Goal: Task Accomplishment & Management: Use online tool/utility

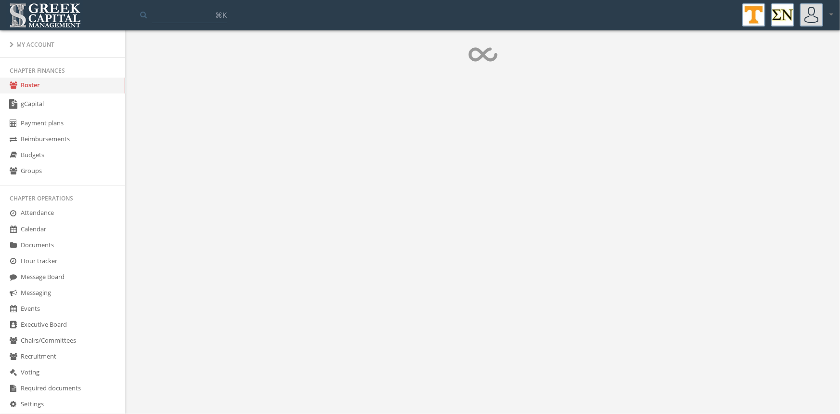
click at [677, 173] on body "My account Logout Toggle search ⌘K My account Logout My Account Chapter finance…" at bounding box center [420, 207] width 840 height 414
click at [666, 211] on body "My account Logout Toggle search ⌘K My account Logout My Account Chapter finance…" at bounding box center [420, 207] width 840 height 414
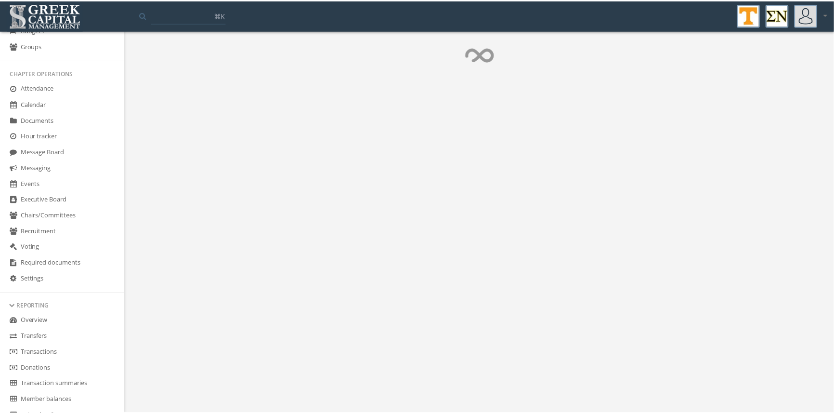
scroll to position [127, 0]
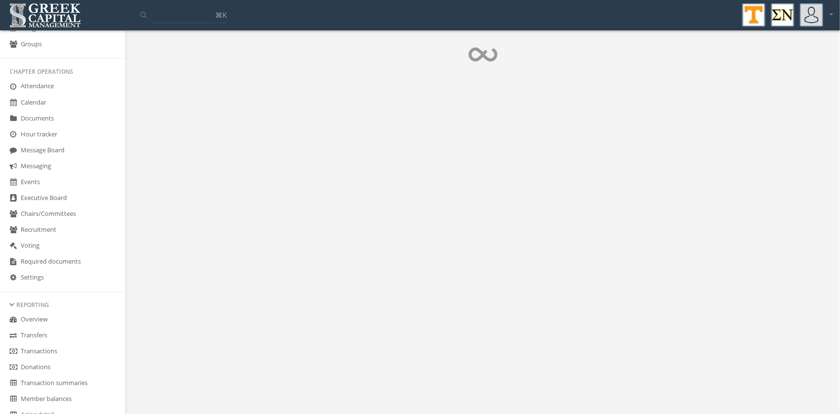
click at [55, 352] on link "Transactions" at bounding box center [62, 351] width 125 height 16
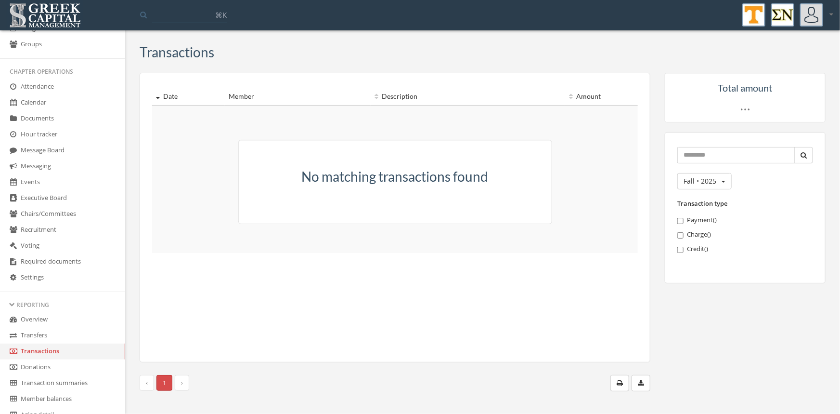
click at [39, 331] on link "Transfers" at bounding box center [62, 335] width 125 height 16
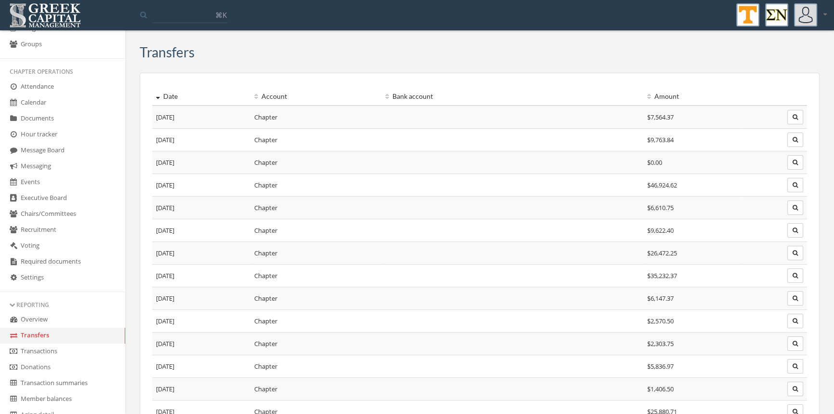
click at [49, 349] on link "Transactions" at bounding box center [62, 351] width 125 height 16
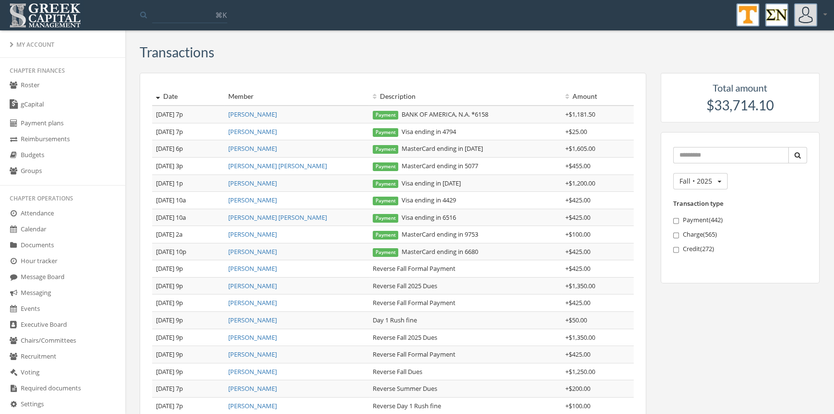
click at [36, 86] on link "Roster" at bounding box center [62, 86] width 125 height 16
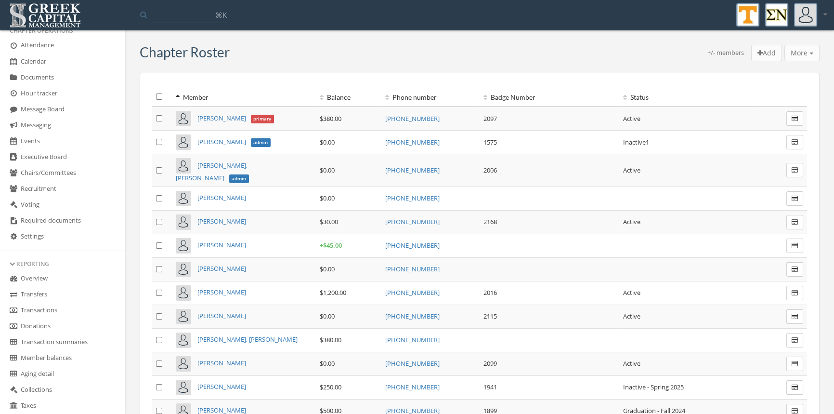
scroll to position [196, 0]
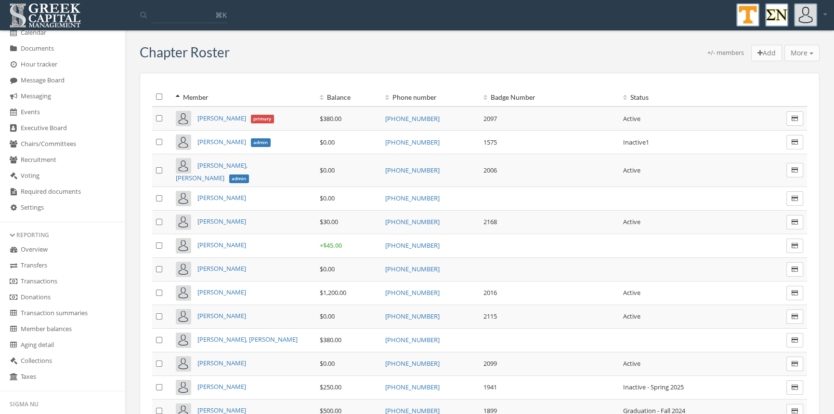
click at [61, 282] on link "Transactions" at bounding box center [62, 281] width 125 height 16
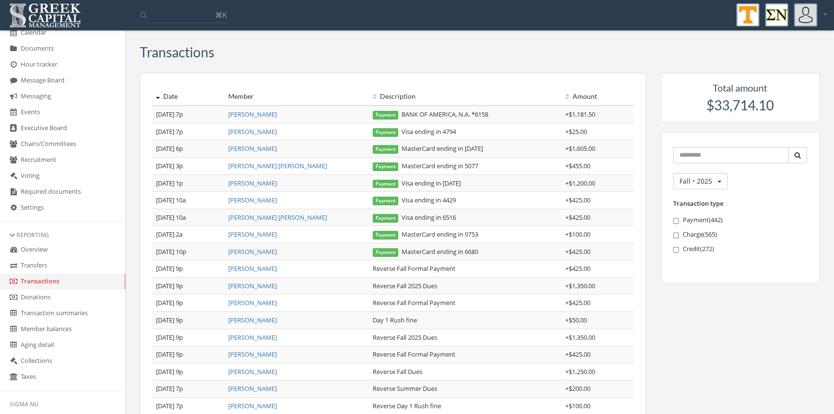
click at [54, 278] on link "Transactions" at bounding box center [62, 281] width 125 height 16
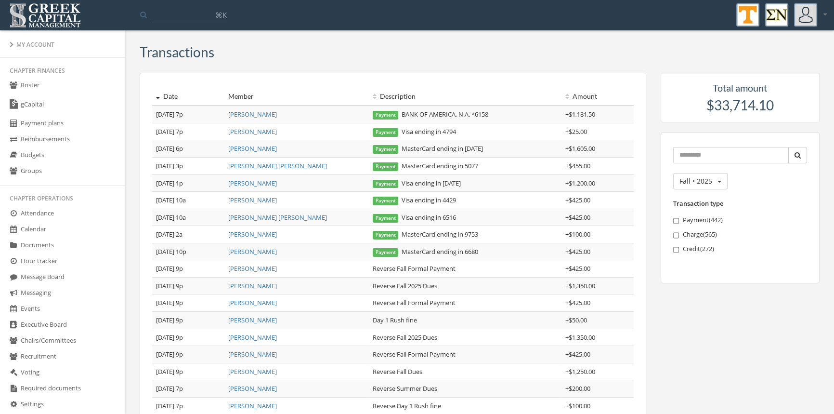
click at [39, 86] on link "Roster" at bounding box center [62, 86] width 125 height 16
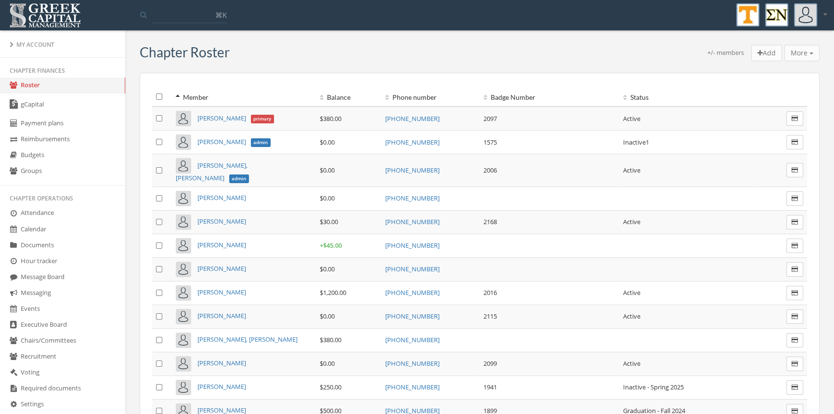
click at [718, 52] on div "+/- members" at bounding box center [725, 54] width 37 height 13
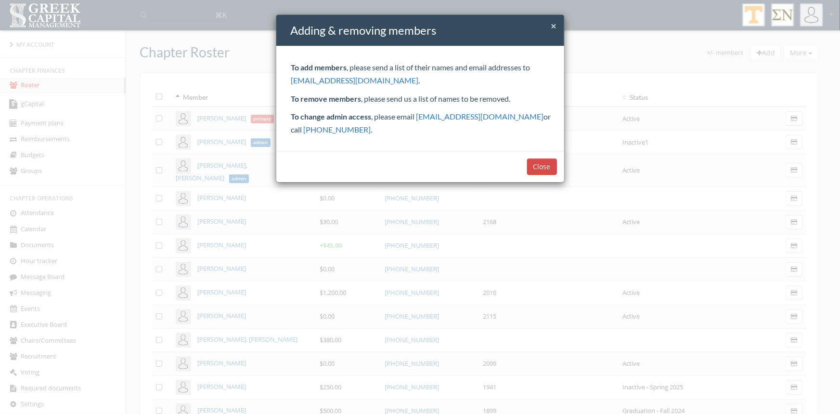
click at [553, 27] on span "×" at bounding box center [554, 25] width 6 height 13
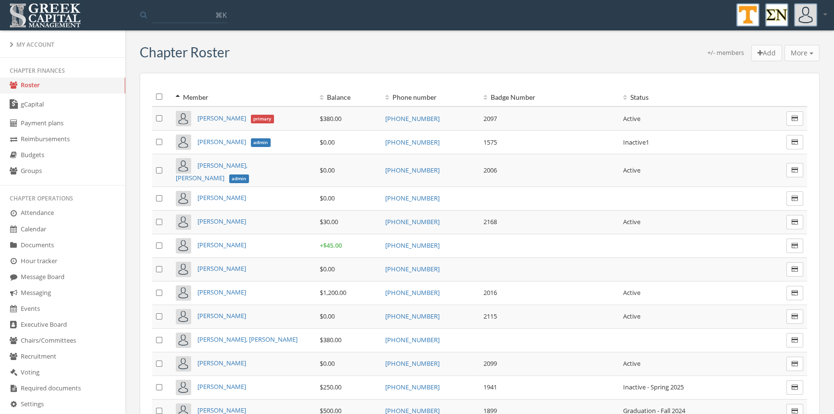
click at [823, 14] on icon at bounding box center [824, 14] width 3 height 6
click at [805, 18] on img at bounding box center [805, 14] width 23 height 23
click at [807, 54] on div "More Add transaction to selected Email members Email members & parents Text mem…" at bounding box center [801, 53] width 35 height 16
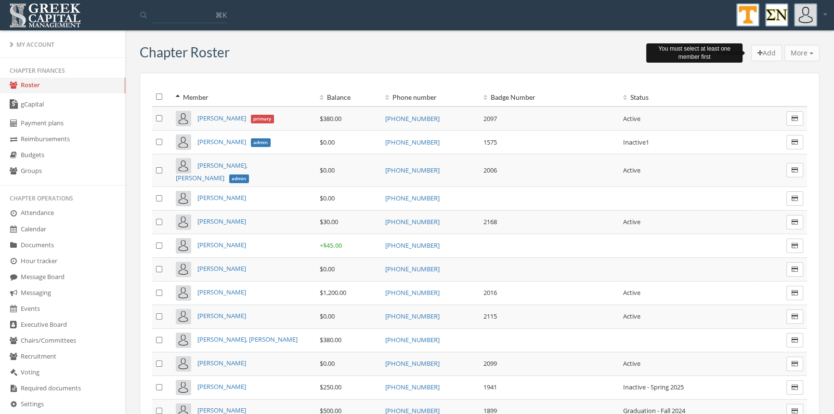
click at [807, 54] on div "More Add transaction to selected Email members Email members & parents Text mem…" at bounding box center [801, 53] width 35 height 16
click at [638, 49] on div "+/- members Add More Add transaction to selected Email members Email members & …" at bounding box center [525, 54] width 590 height 19
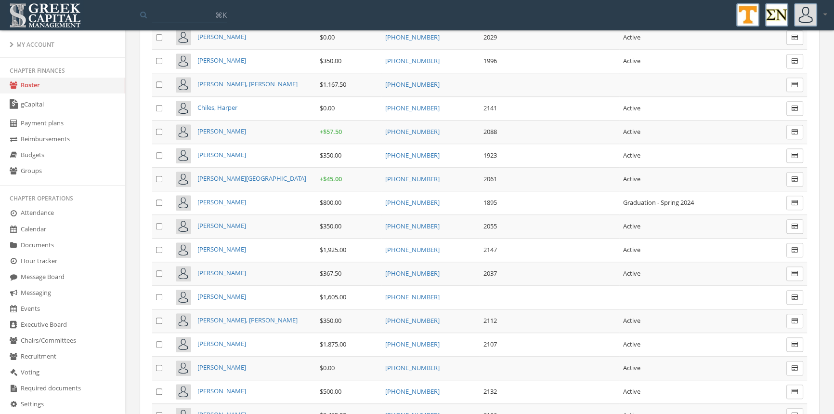
scroll to position [932, 0]
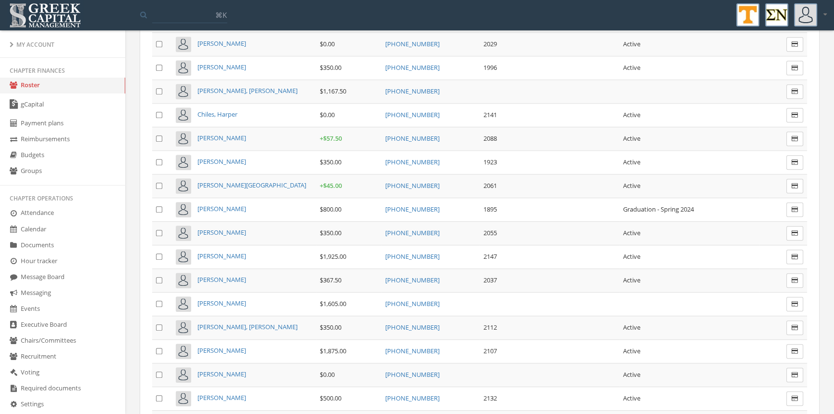
click at [231, 298] on span "[PERSON_NAME]" at bounding box center [221, 302] width 49 height 9
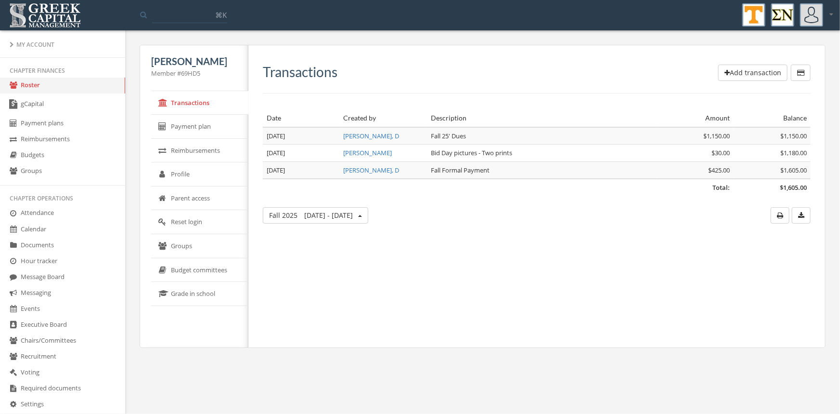
click at [735, 69] on button "Add transaction" at bounding box center [752, 73] width 69 height 16
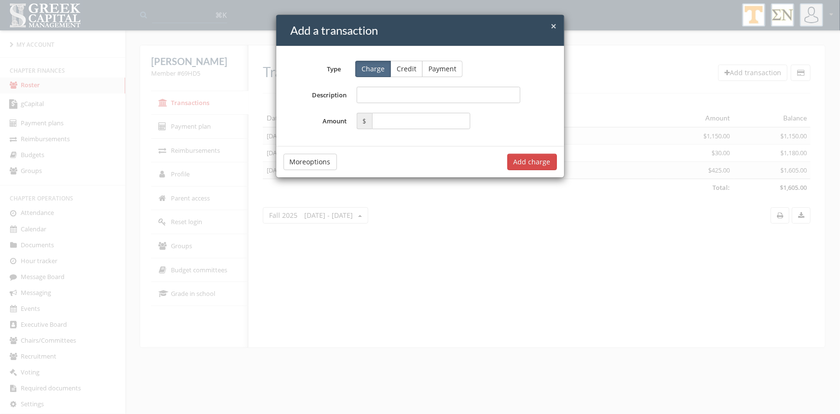
click at [398, 93] on input "Description" at bounding box center [439, 95] width 164 height 16
type input "**********"
click at [409, 120] on input "text" at bounding box center [421, 121] width 99 height 16
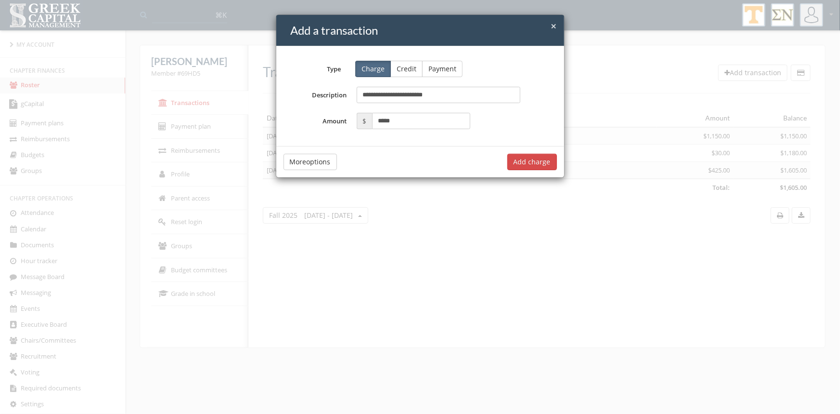
type input "*****"
click at [521, 161] on button "Add charge" at bounding box center [532, 162] width 50 height 16
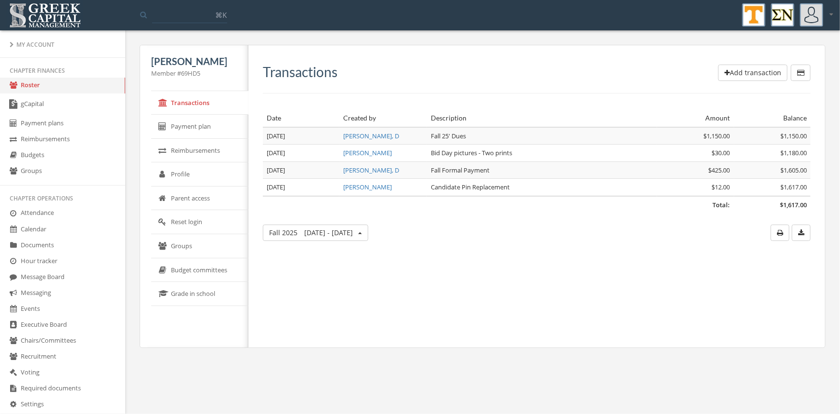
click at [29, 85] on link "Roster" at bounding box center [62, 86] width 125 height 16
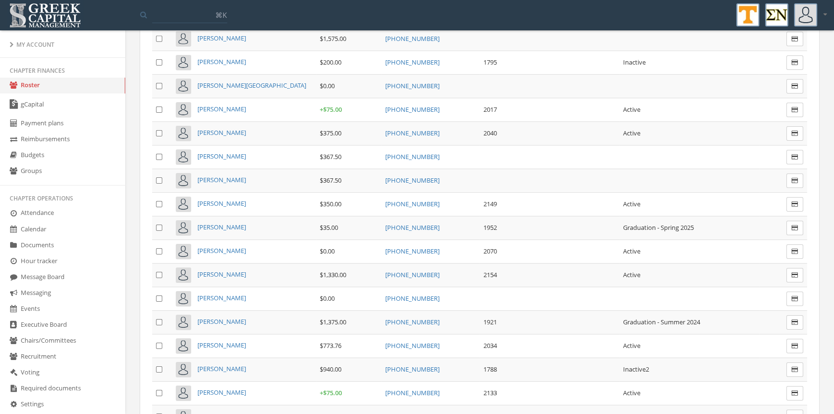
scroll to position [3943, 0]
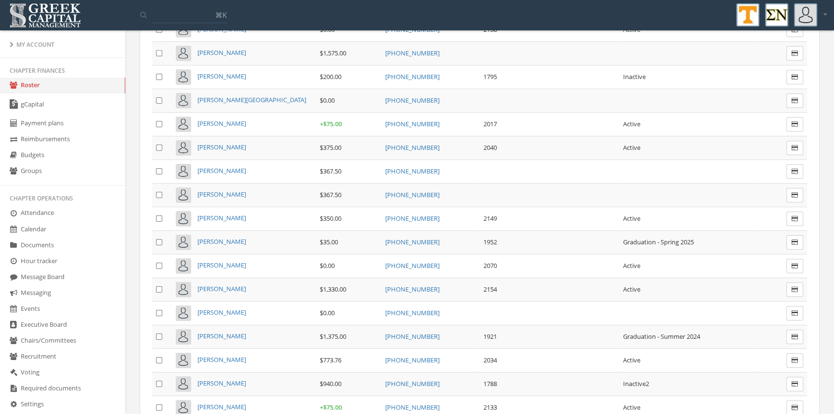
click at [225, 190] on span "[PERSON_NAME]" at bounding box center [221, 194] width 49 height 9
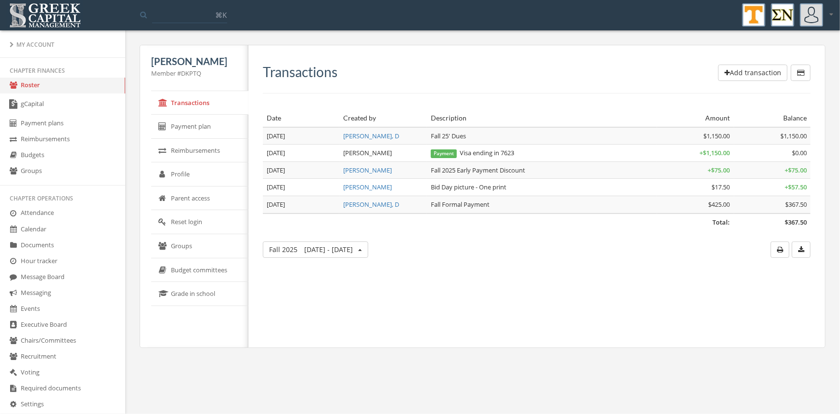
click at [750, 75] on button "Add transaction" at bounding box center [752, 73] width 69 height 16
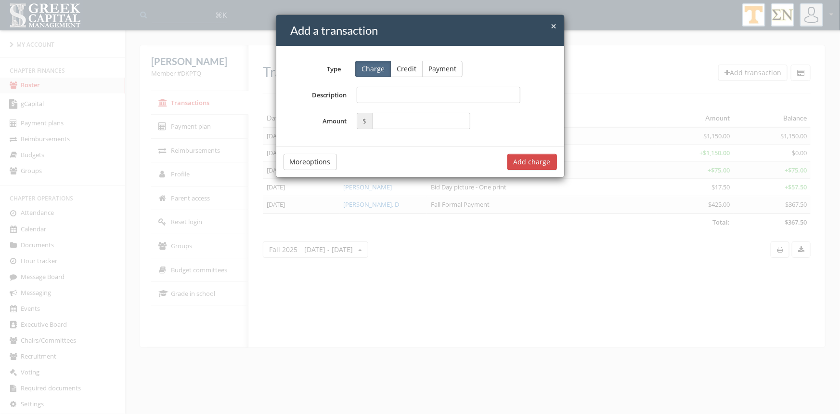
click at [441, 93] on input "Description" at bounding box center [439, 95] width 164 height 16
type input "**********"
click at [404, 121] on input "text" at bounding box center [421, 121] width 99 height 16
type input "*****"
click at [520, 163] on button "Add charge" at bounding box center [532, 162] width 50 height 16
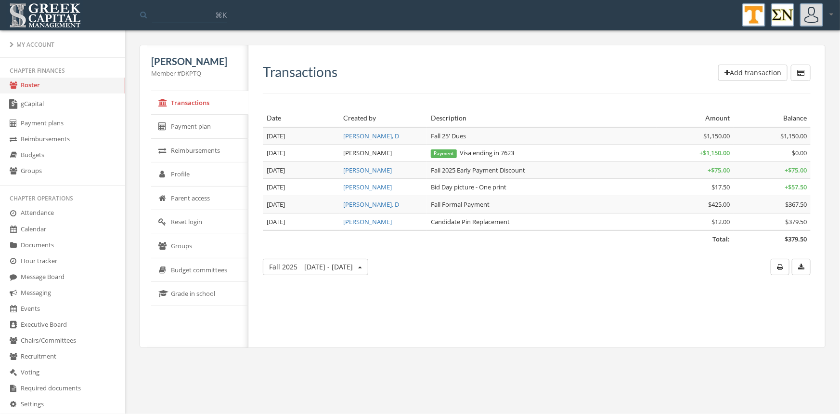
click at [36, 85] on link "Roster" at bounding box center [62, 86] width 125 height 16
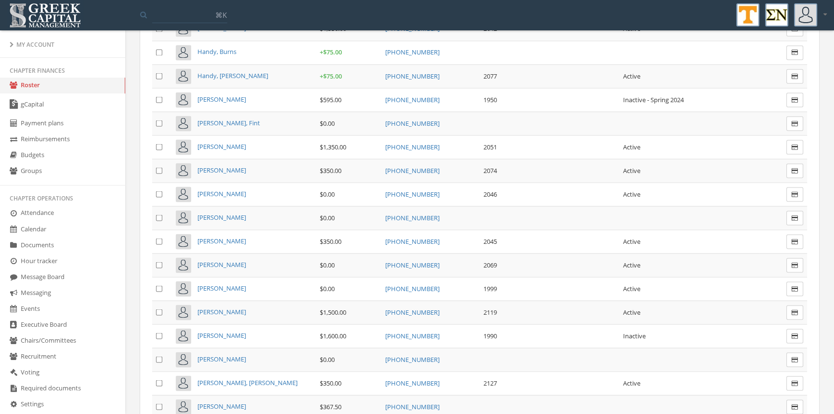
scroll to position [2173, 0]
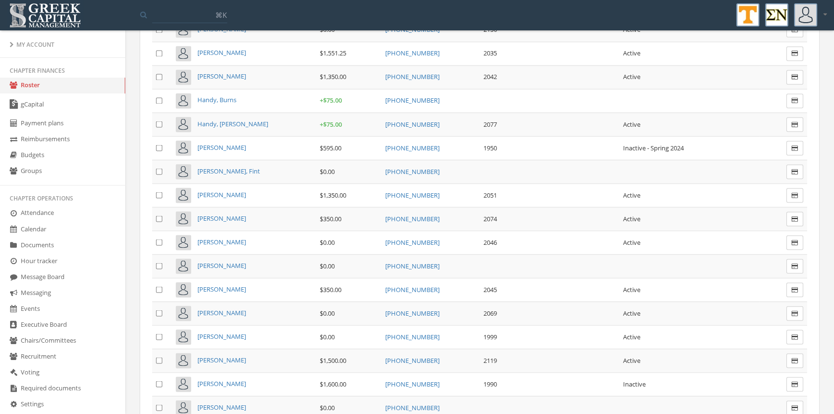
click at [238, 260] on span "[PERSON_NAME]" at bounding box center [221, 264] width 49 height 9
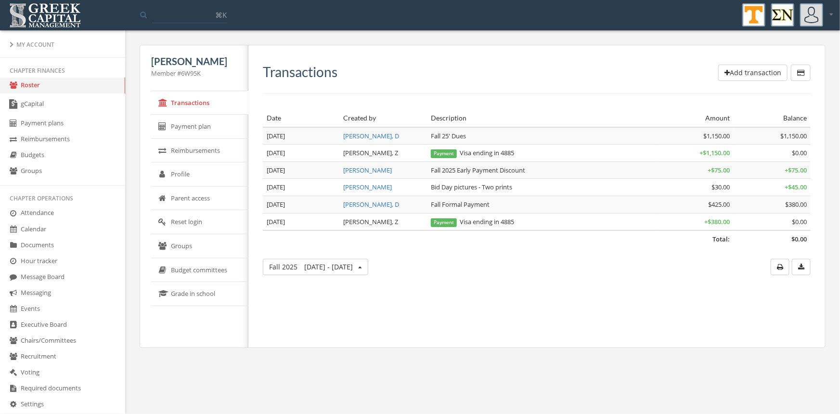
click at [738, 74] on button "Add transaction" at bounding box center [752, 73] width 69 height 16
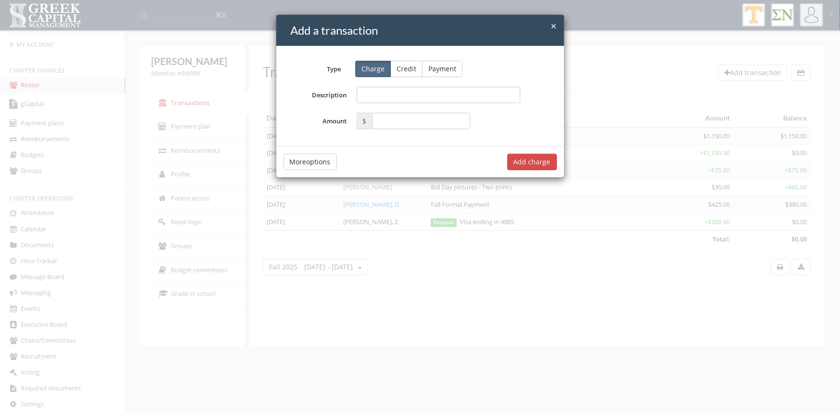
click at [387, 96] on input "Description" at bounding box center [439, 95] width 164 height 16
type input "**********"
click at [388, 122] on input "text" at bounding box center [421, 121] width 99 height 16
type input "*****"
click at [523, 158] on button "Add charge" at bounding box center [532, 162] width 50 height 16
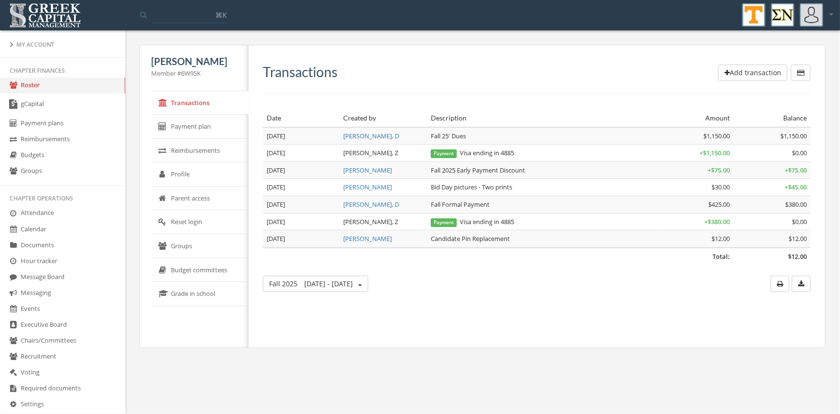
click at [32, 84] on link "Roster" at bounding box center [62, 86] width 125 height 16
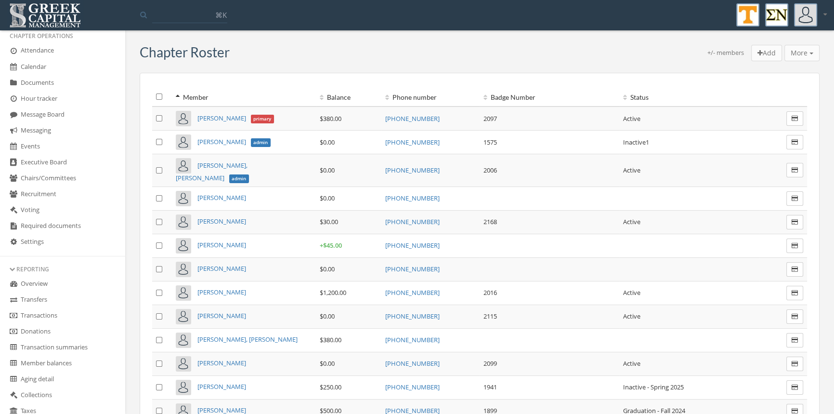
scroll to position [166, 0]
click at [52, 310] on link "Transactions" at bounding box center [62, 312] width 125 height 16
